Goal: Find specific page/section: Find specific page/section

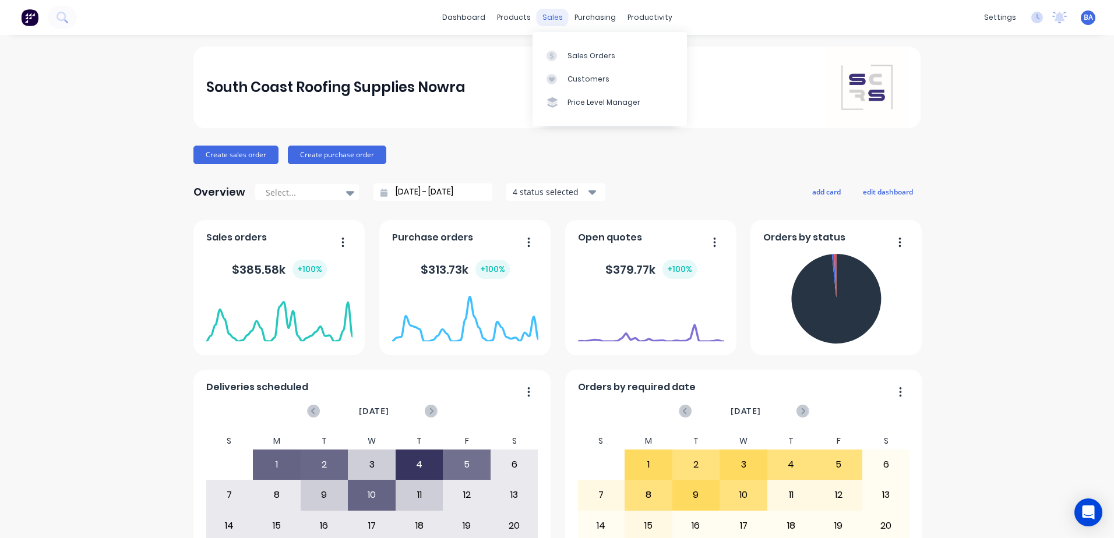
click at [543, 16] on div "sales" at bounding box center [552, 17] width 32 height 17
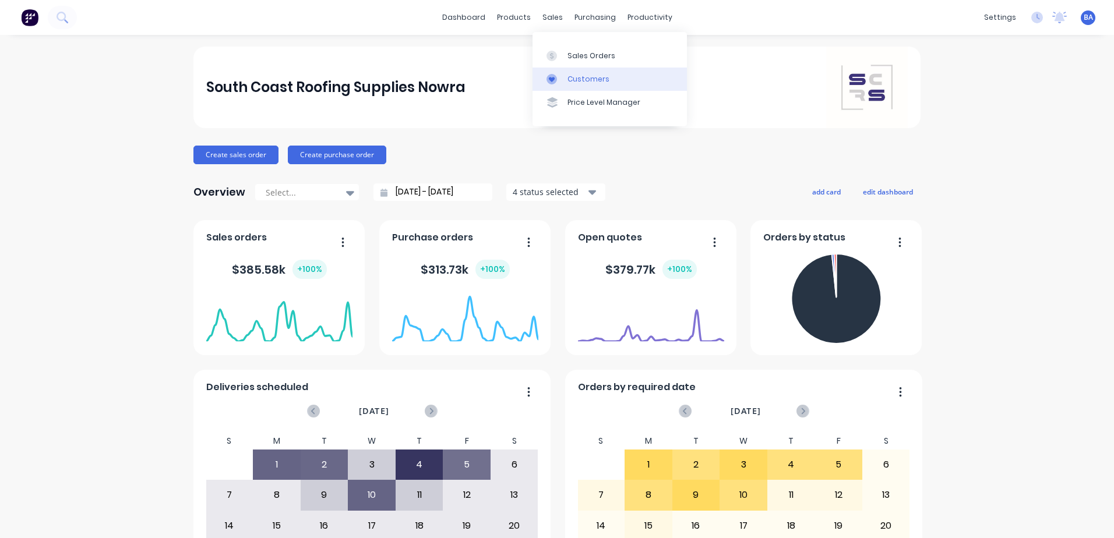
click at [565, 80] on link "Customers" at bounding box center [609, 79] width 154 height 23
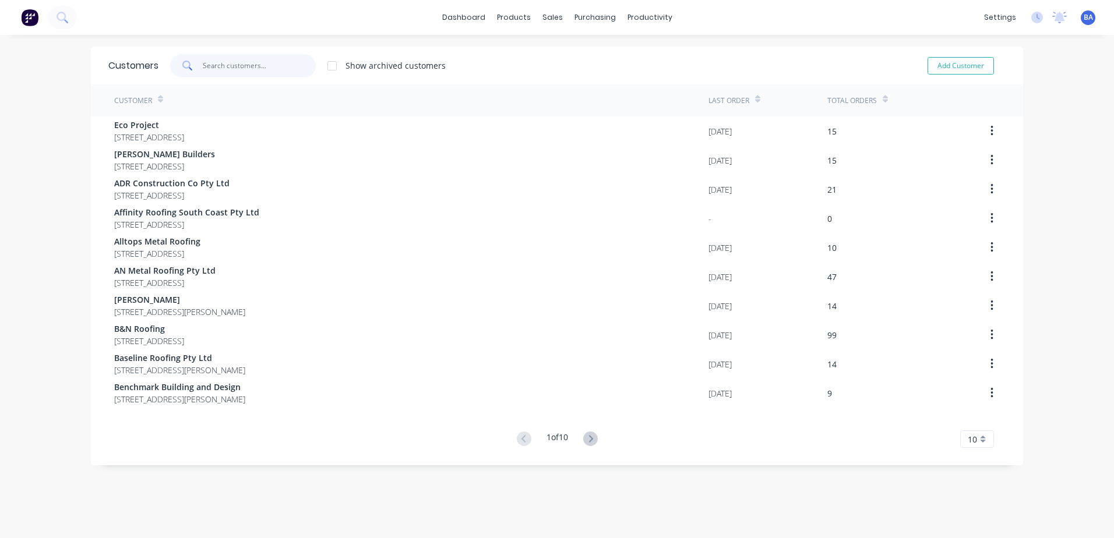
click at [241, 66] on input "text" at bounding box center [260, 65] width 114 height 23
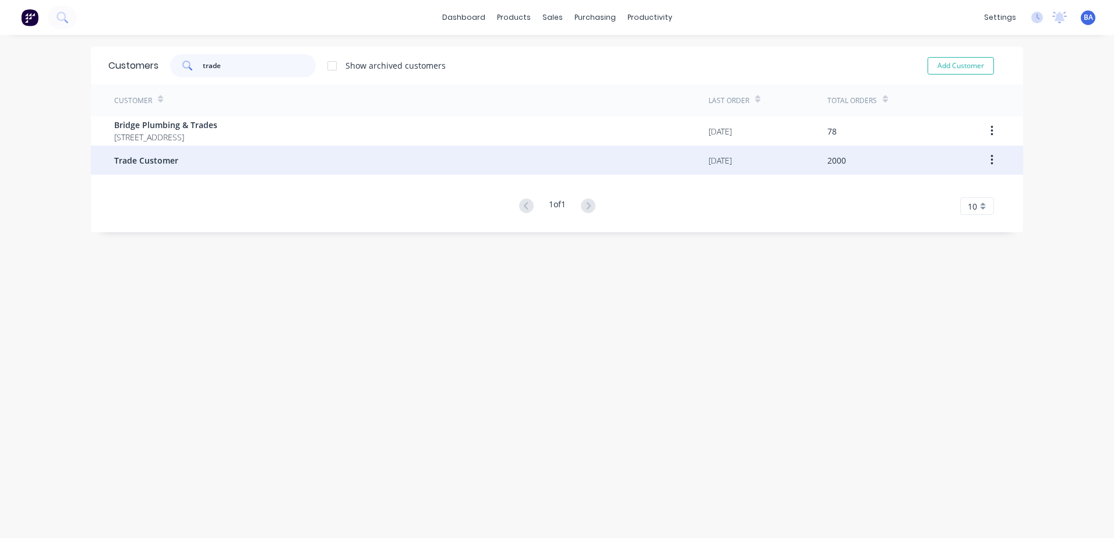
type input "trade"
click at [204, 166] on div "Trade Customer" at bounding box center [411, 160] width 594 height 29
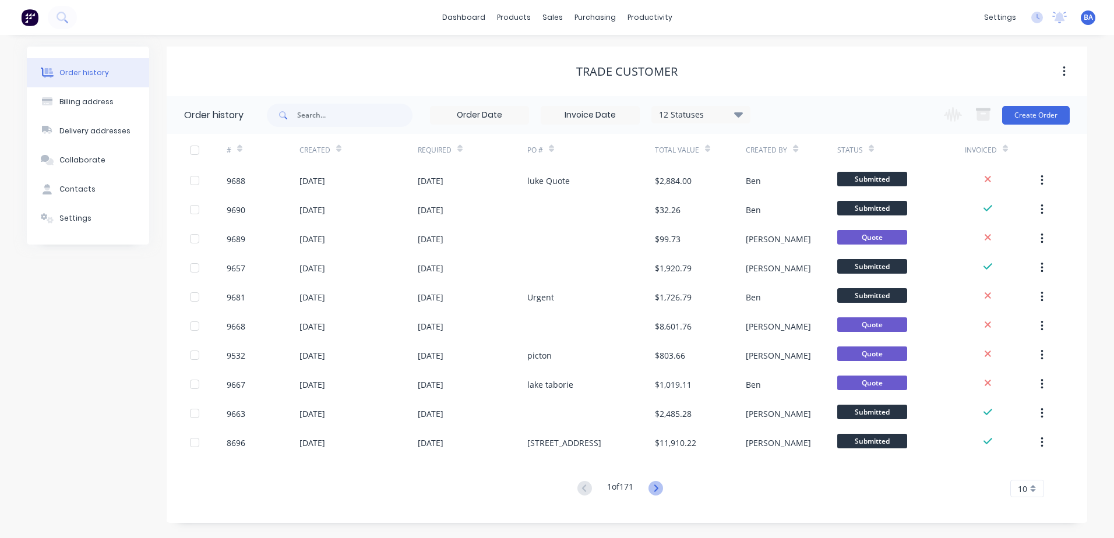
click at [658, 489] on icon at bounding box center [655, 488] width 15 height 15
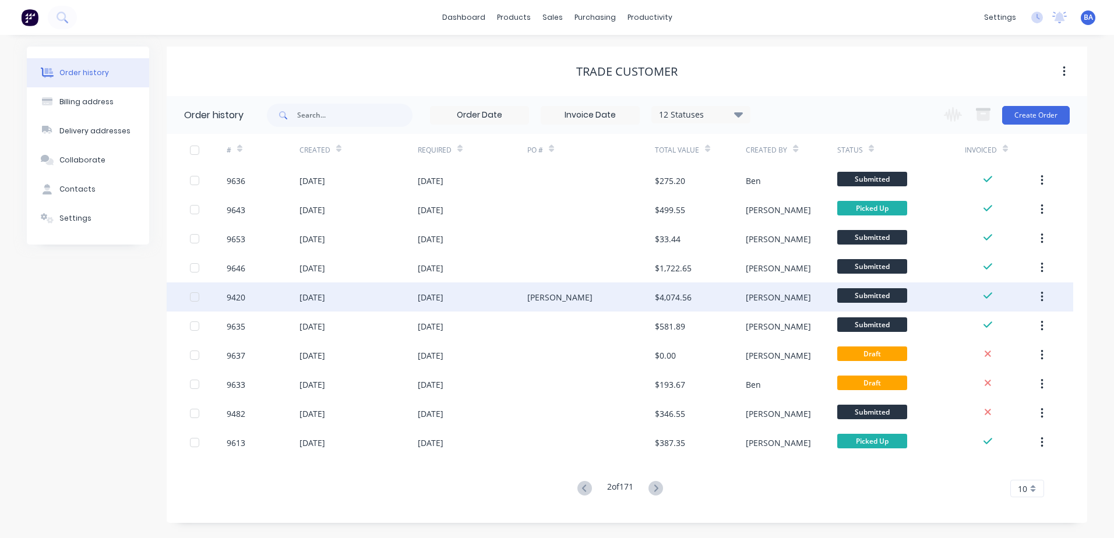
click at [566, 300] on div "[PERSON_NAME]" at bounding box center [591, 296] width 128 height 29
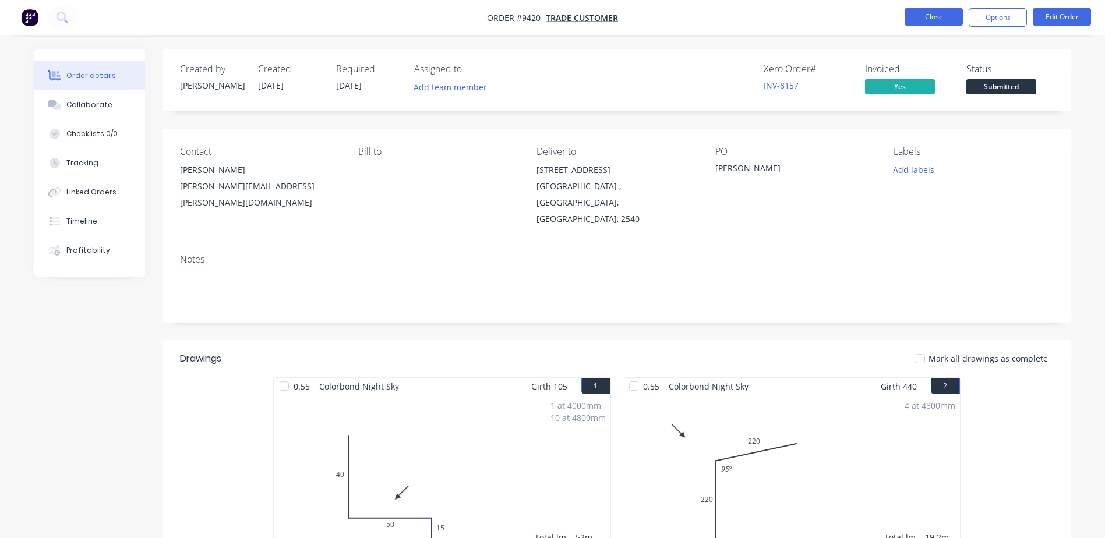
click at [920, 19] on button "Close" at bounding box center [933, 16] width 58 height 17
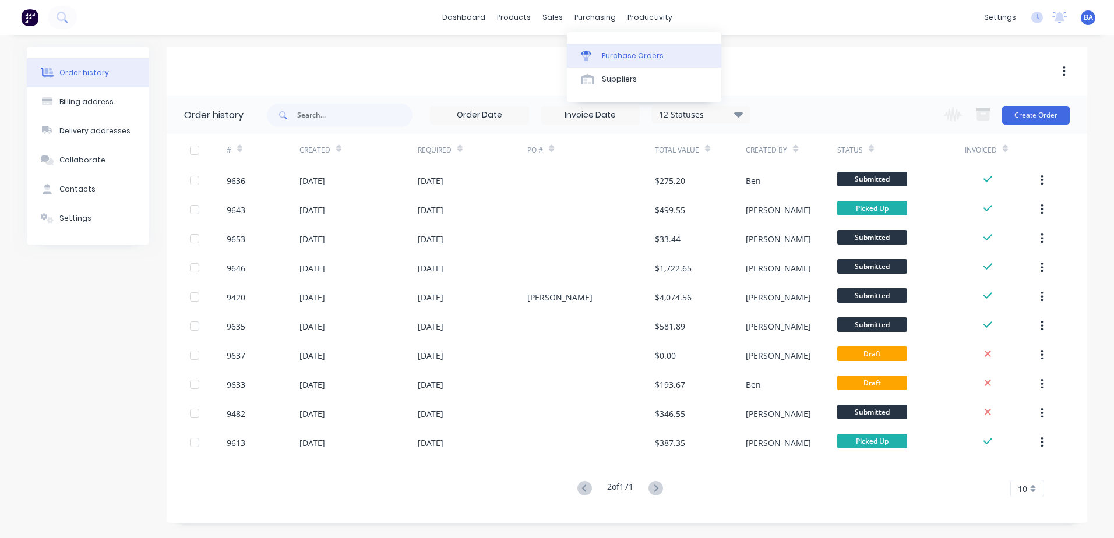
click at [588, 49] on link "Purchase Orders" at bounding box center [644, 55] width 154 height 23
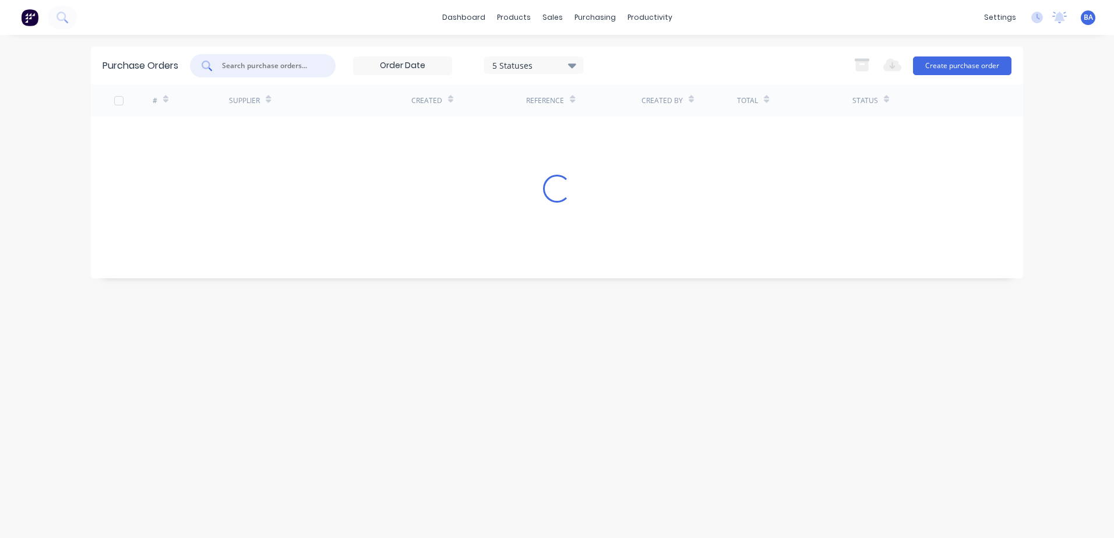
click at [306, 66] on input "text" at bounding box center [269, 66] width 97 height 12
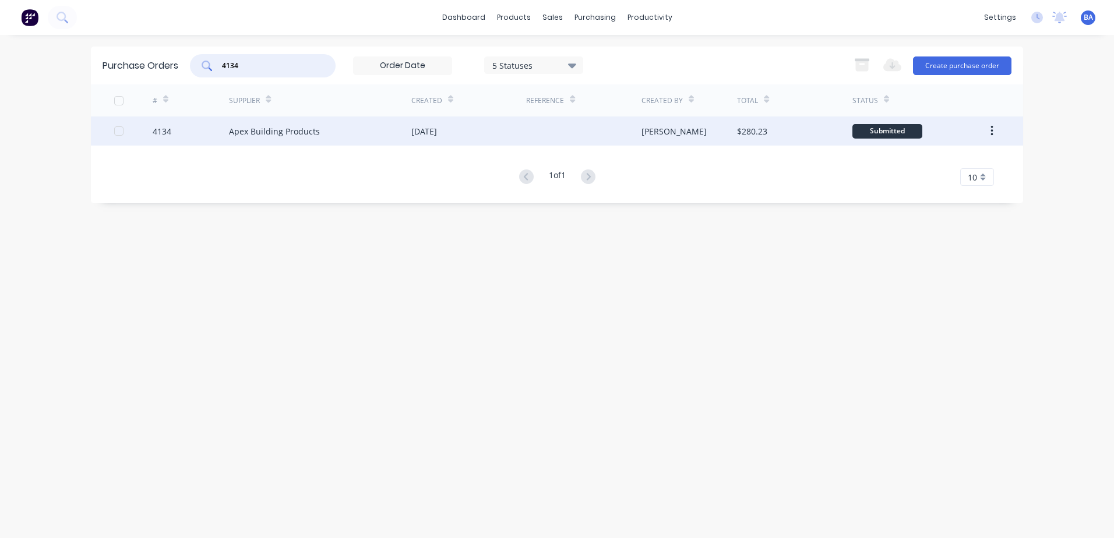
type input "4134"
click at [294, 122] on div "Apex Building Products" at bounding box center [320, 130] width 182 height 29
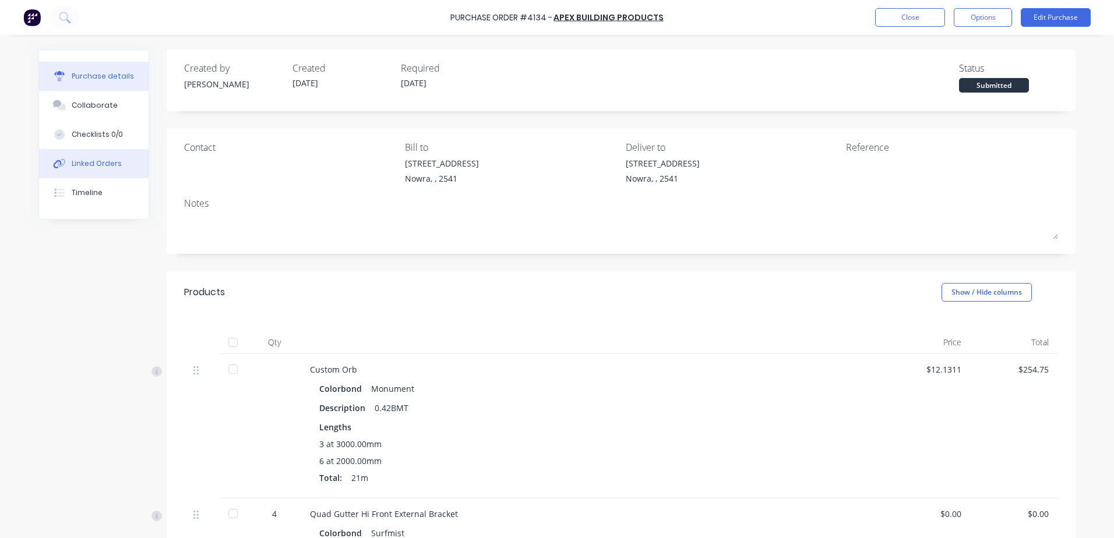
click at [105, 162] on div "Linked Orders" at bounding box center [97, 163] width 50 height 10
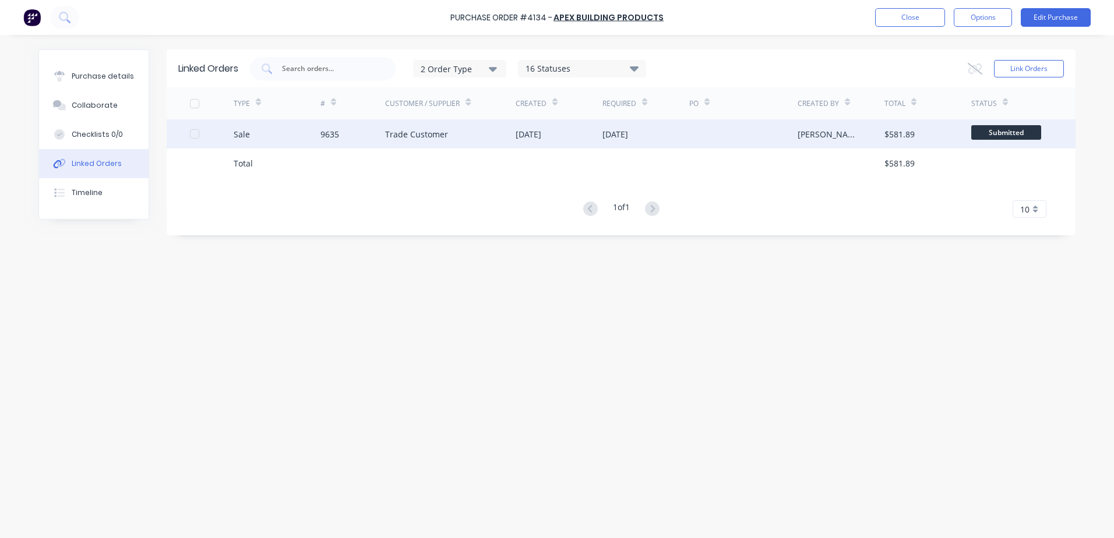
click at [420, 135] on div "Trade Customer" at bounding box center [416, 134] width 63 height 12
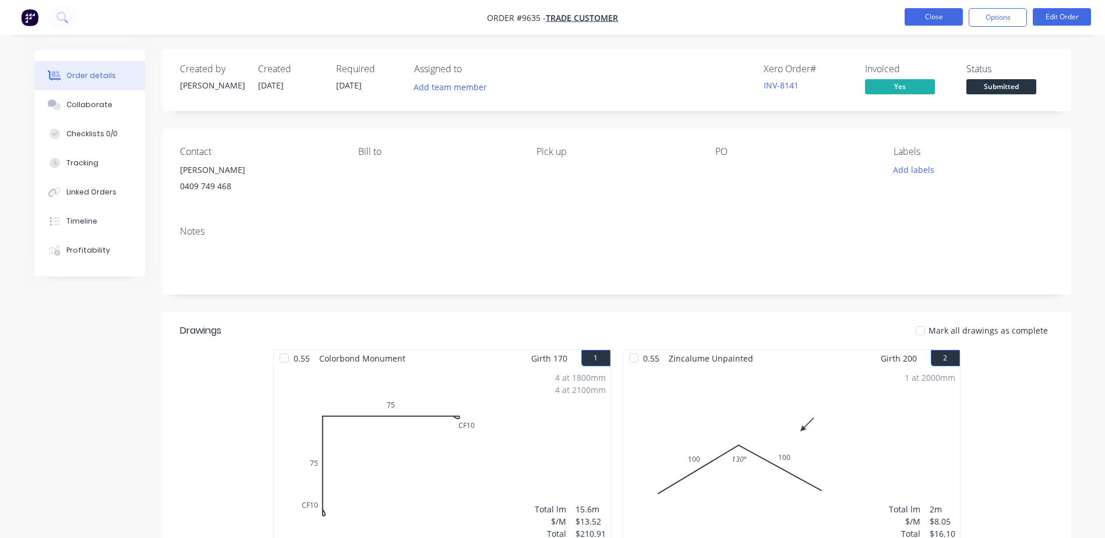
click at [918, 17] on button "Close" at bounding box center [933, 16] width 58 height 17
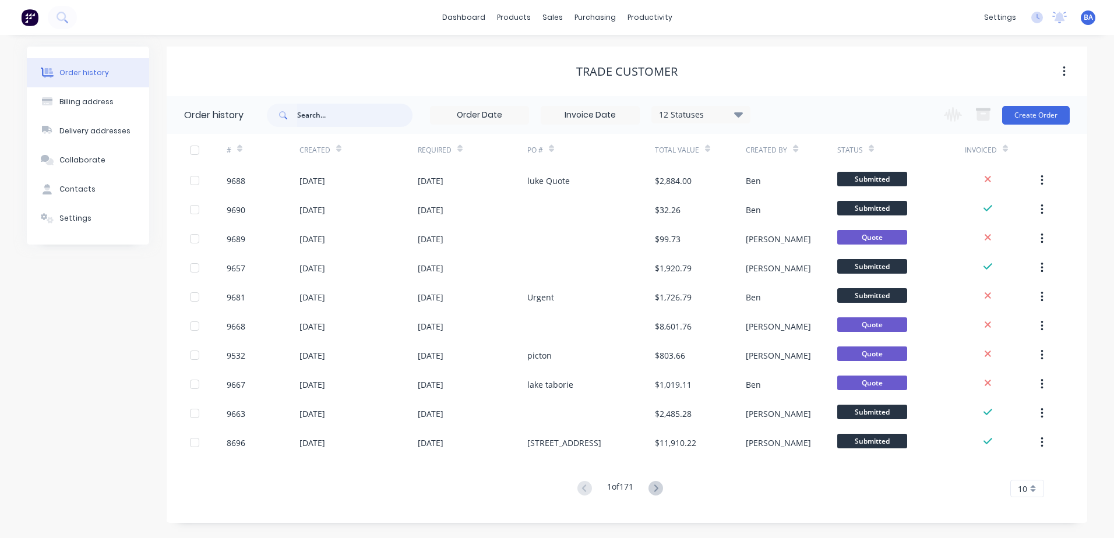
click at [313, 114] on input "text" at bounding box center [354, 115] width 115 height 23
type input "41"
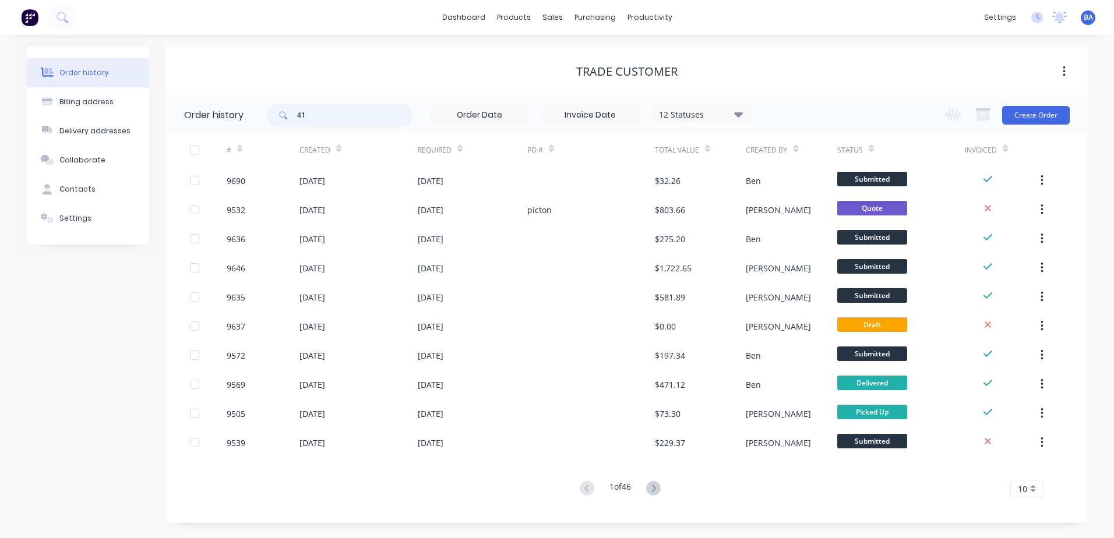
click at [322, 112] on input "41" at bounding box center [354, 115] width 115 height 23
type input "4131"
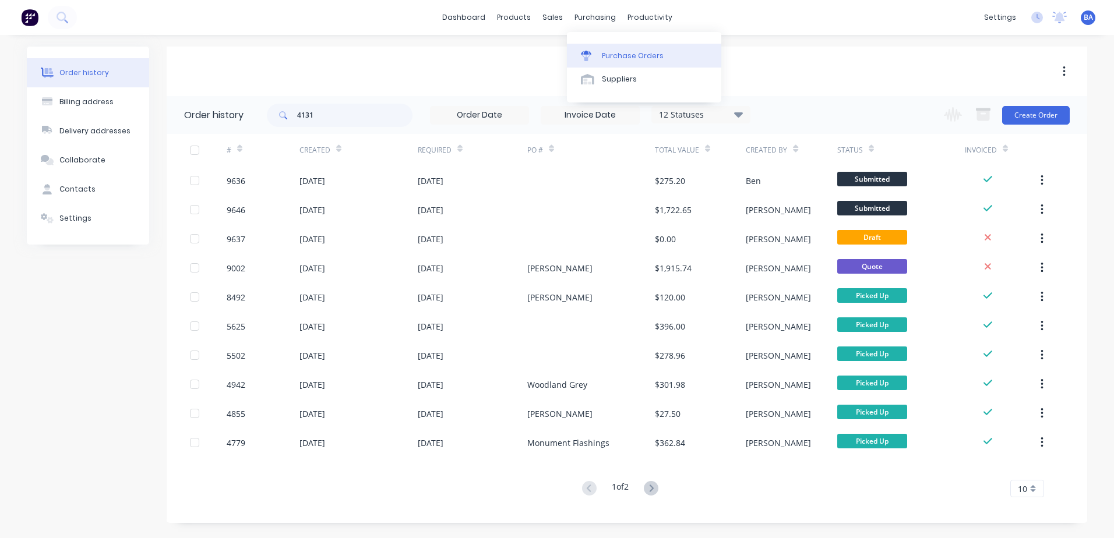
click at [583, 56] on icon at bounding box center [586, 56] width 10 height 10
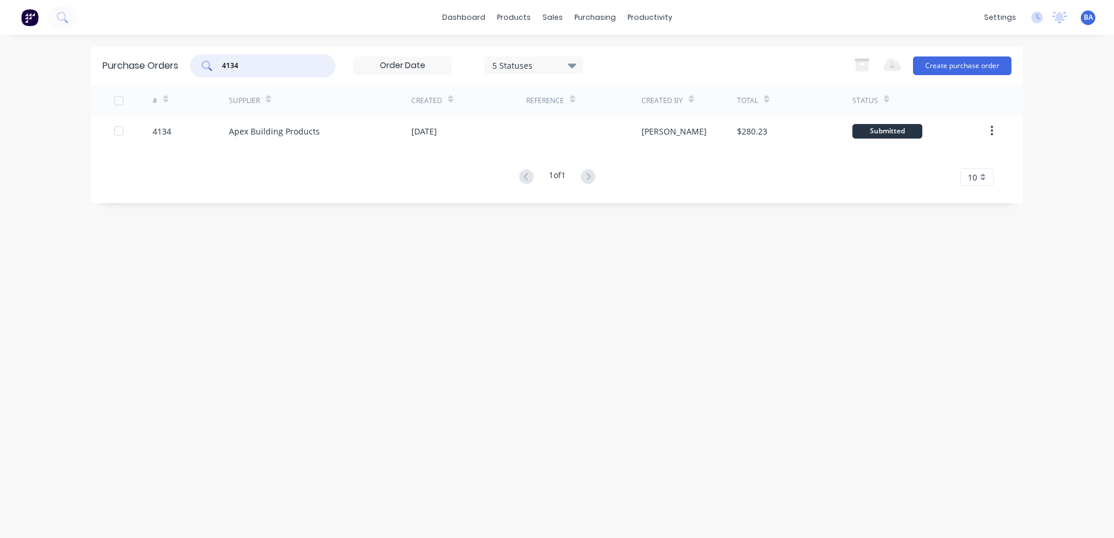
click at [279, 68] on input "4134" at bounding box center [269, 66] width 97 height 12
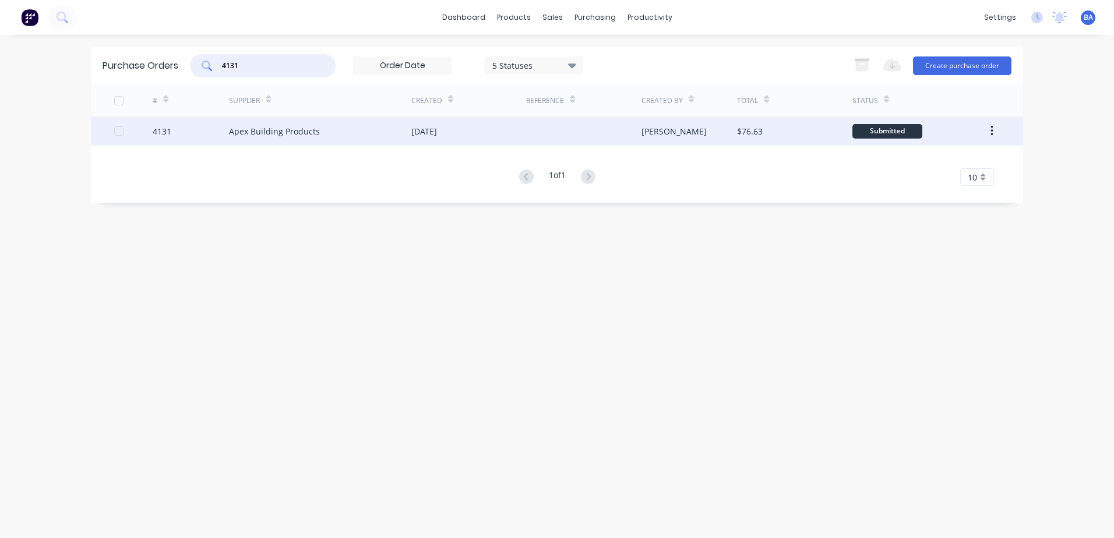
type input "4131"
click at [289, 130] on div "Apex Building Products" at bounding box center [274, 131] width 91 height 12
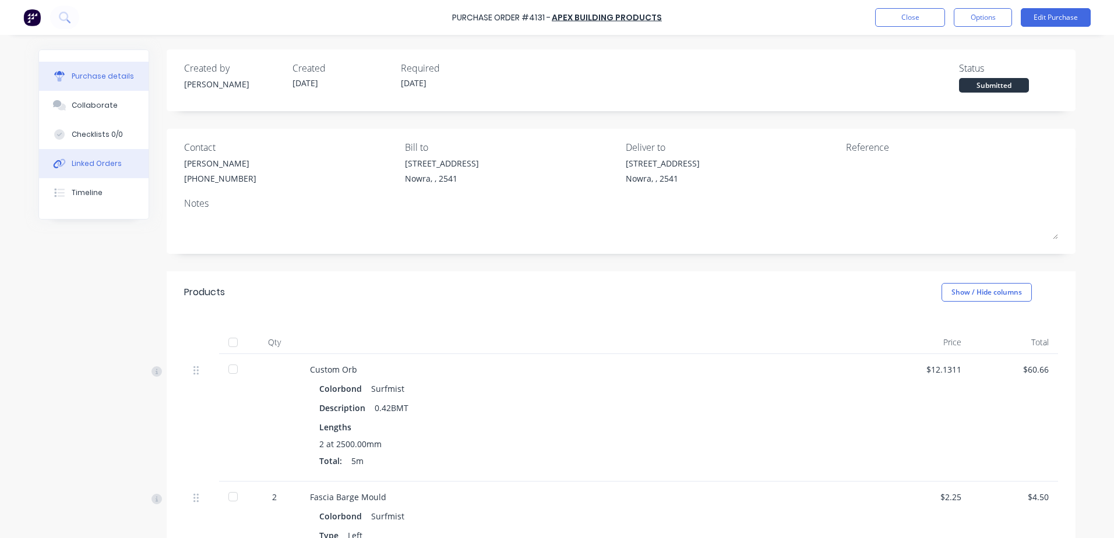
click at [103, 154] on button "Linked Orders" at bounding box center [93, 163] width 109 height 29
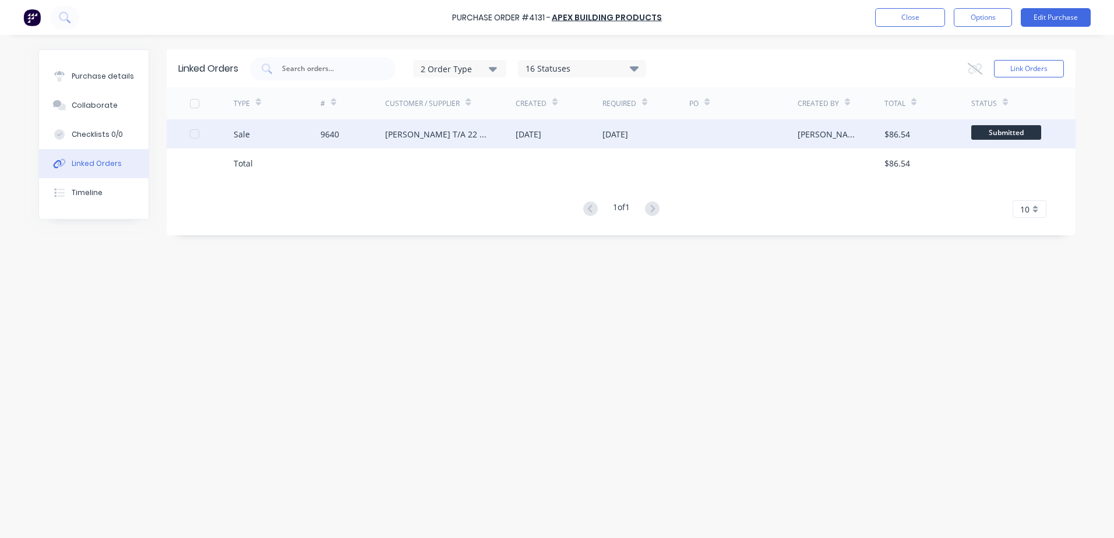
click at [441, 136] on div "[PERSON_NAME] T/A 22 Degrees Metal Roofing" at bounding box center [438, 134] width 107 height 12
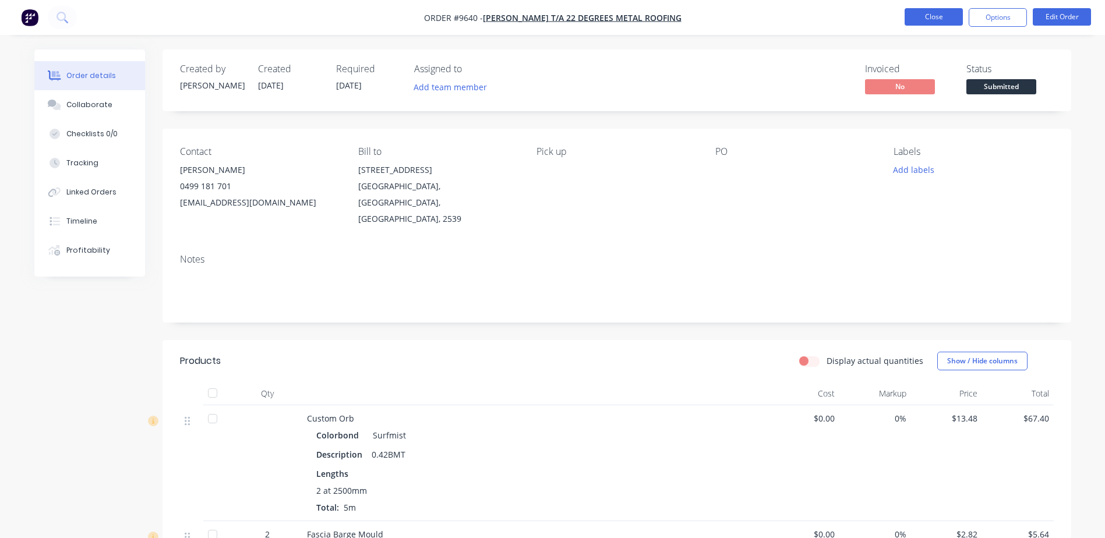
click at [911, 12] on button "Close" at bounding box center [933, 16] width 58 height 17
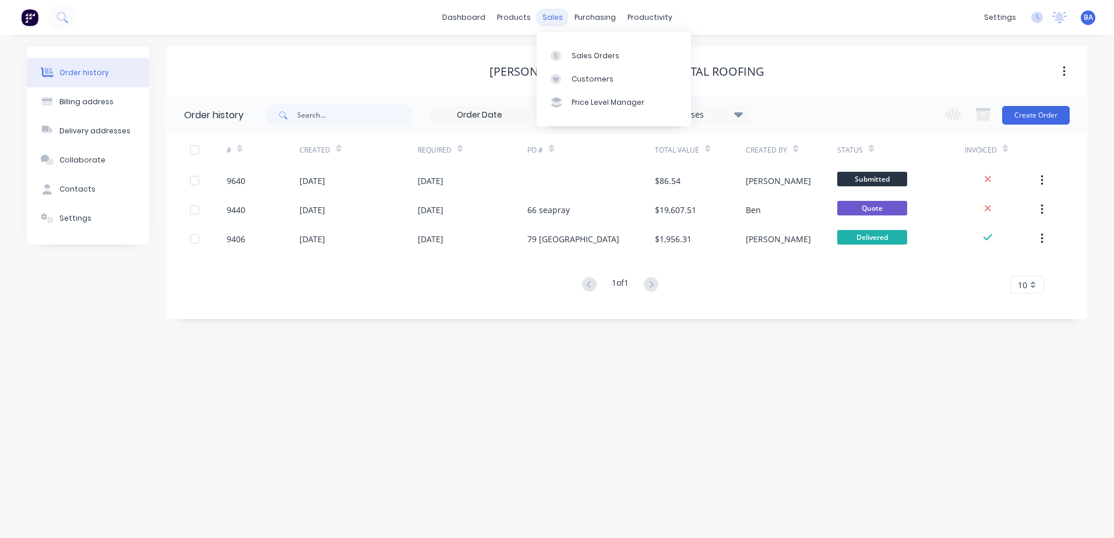
click at [558, 22] on div "sales" at bounding box center [552, 17] width 32 height 17
click at [480, 20] on link "dashboard" at bounding box center [463, 17] width 55 height 17
